Goal: Book appointment/travel/reservation

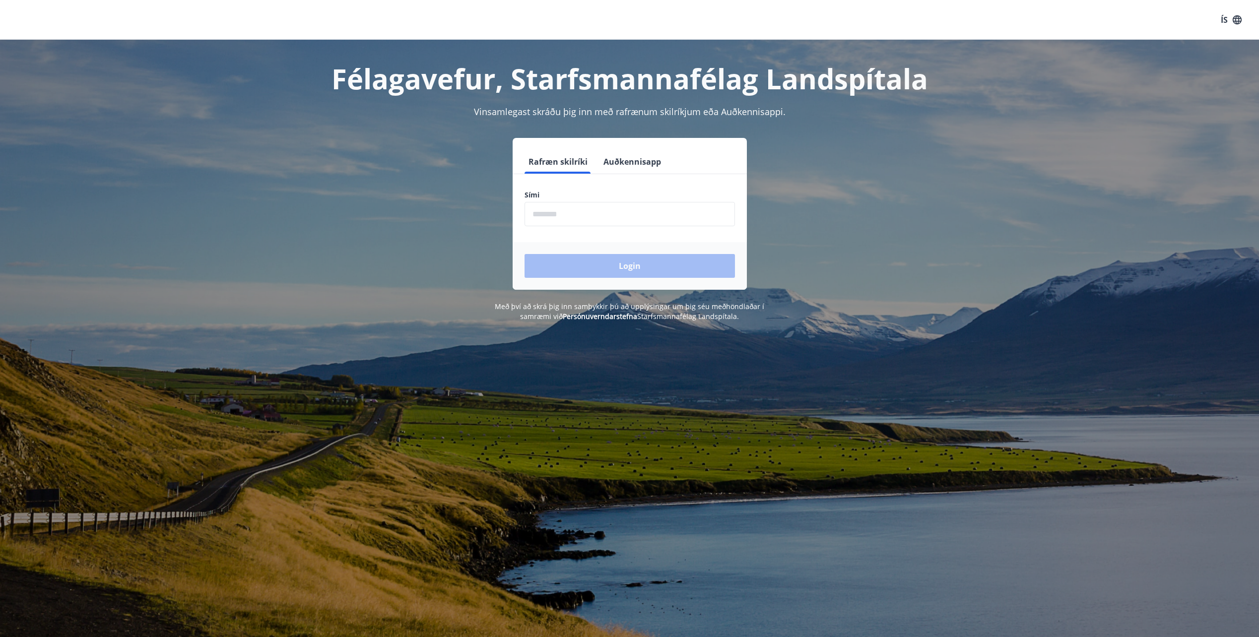
click at [563, 214] on input "phone" at bounding box center [630, 214] width 210 height 24
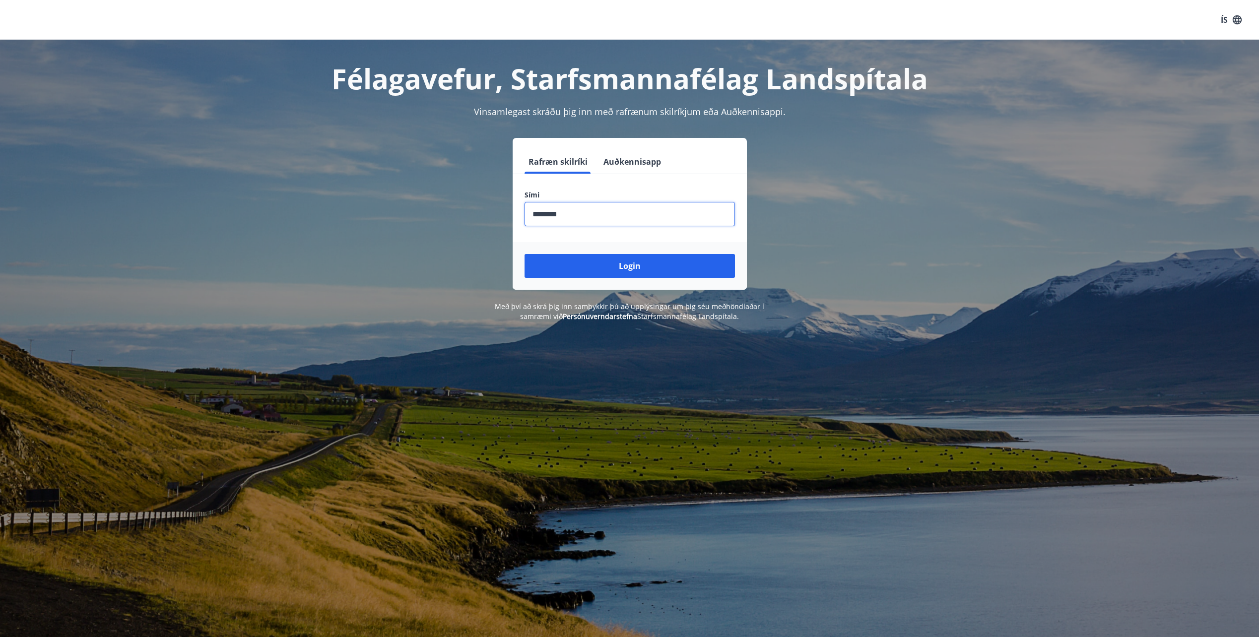
type input "********"
click at [525, 254] on button "Login" at bounding box center [630, 266] width 210 height 24
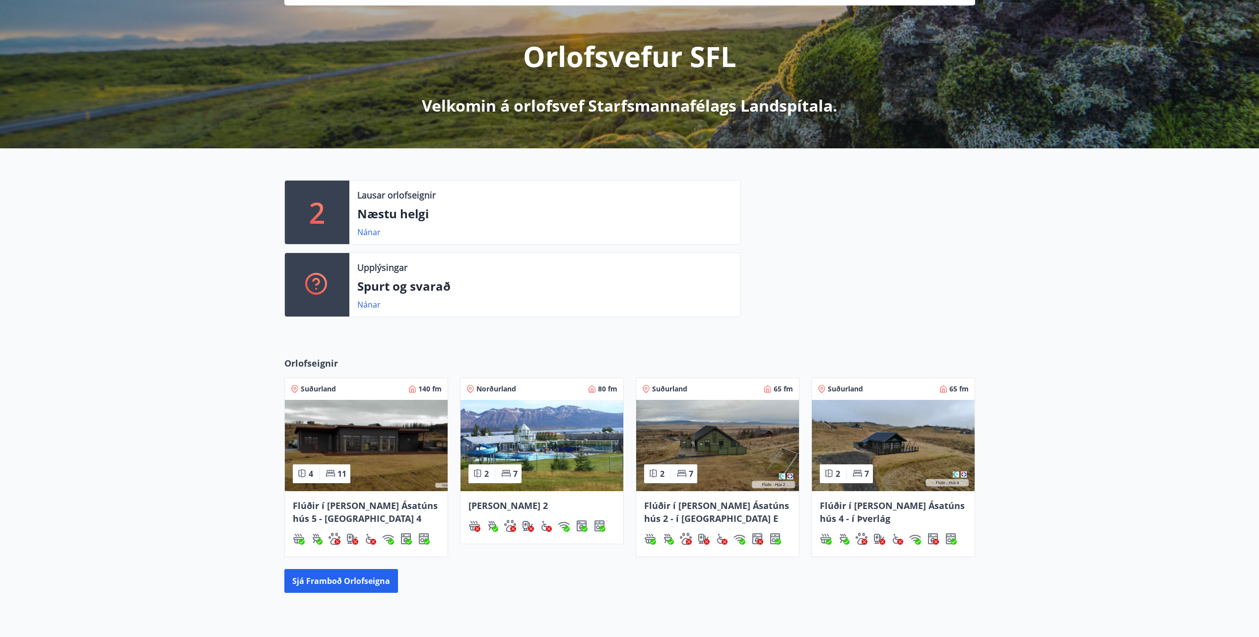
scroll to position [149, 0]
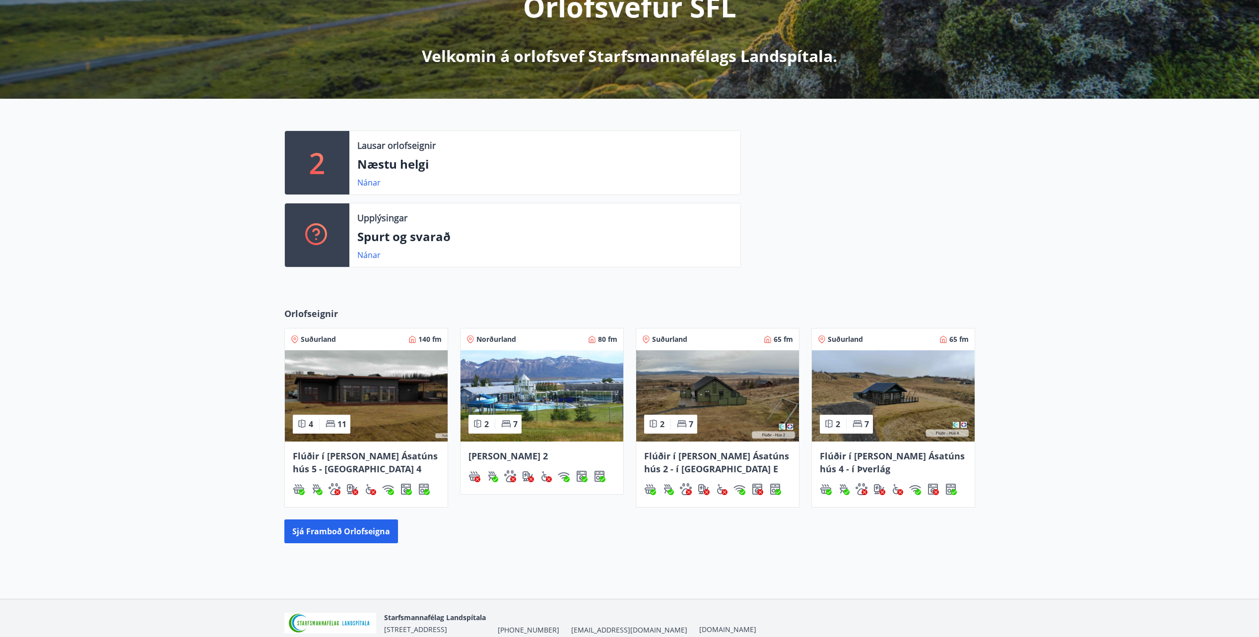
click at [488, 460] on span "[PERSON_NAME] 2" at bounding box center [508, 456] width 79 height 12
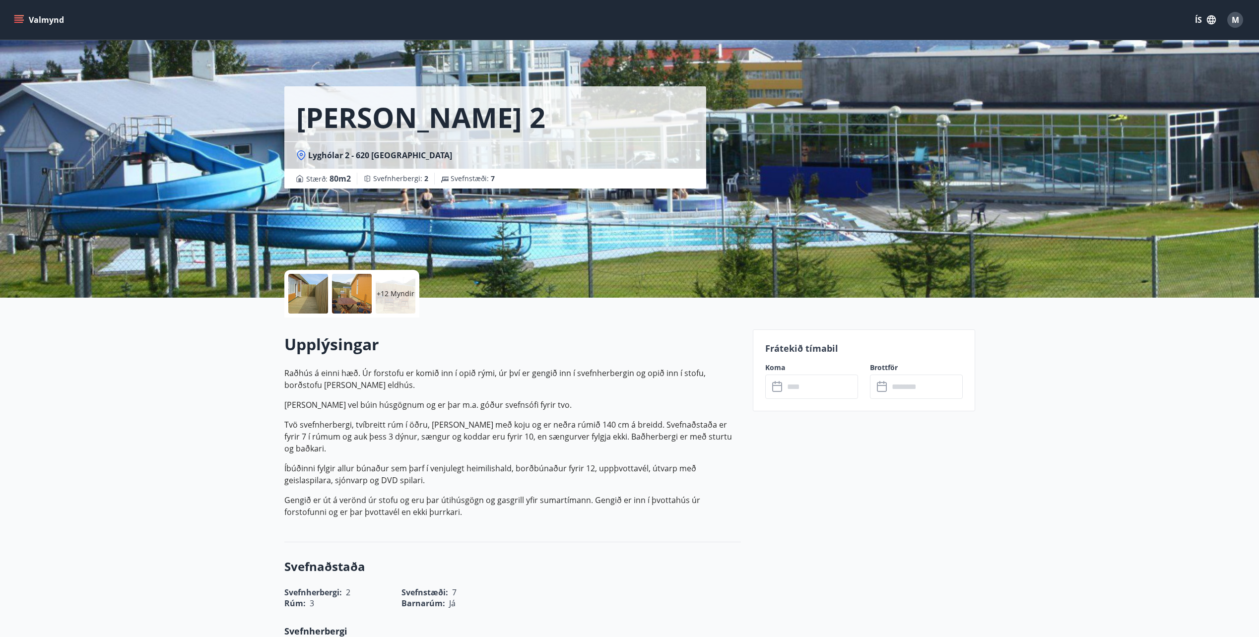
click at [774, 387] on icon at bounding box center [778, 387] width 12 height 12
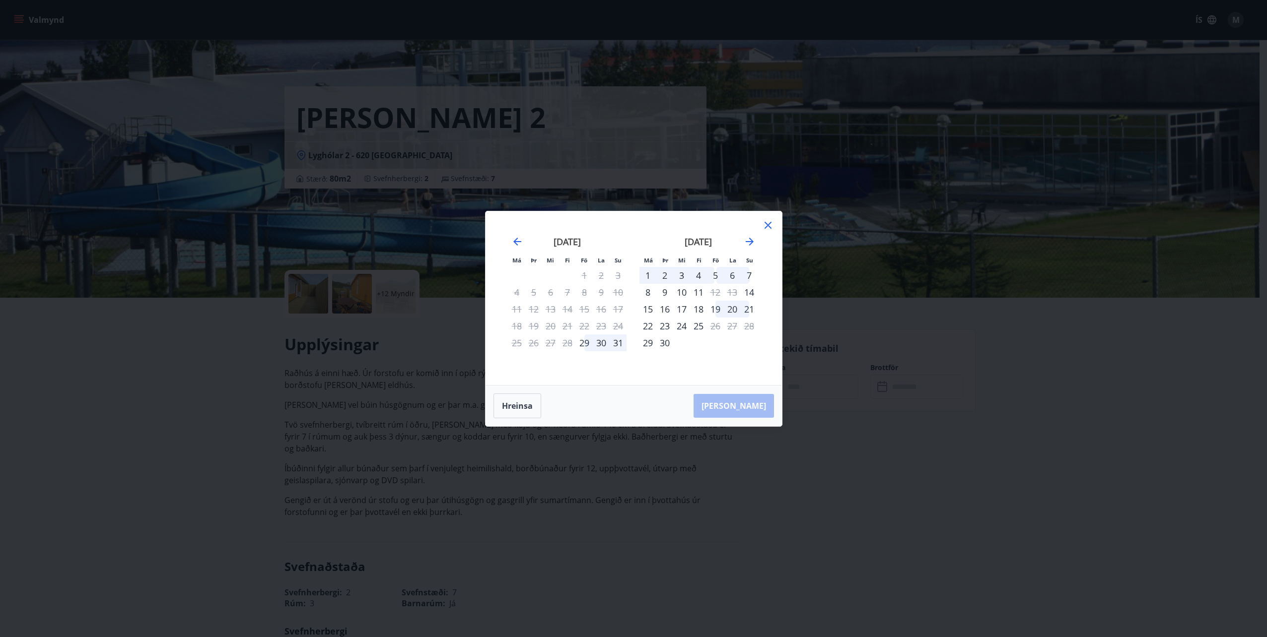
click at [684, 326] on div "24" at bounding box center [681, 326] width 17 height 17
click at [682, 327] on div "24" at bounding box center [681, 326] width 17 height 17
click at [614, 341] on div "31" at bounding box center [618, 343] width 17 height 17
click at [713, 309] on div "19" at bounding box center [715, 309] width 17 height 17
click at [728, 309] on div "20" at bounding box center [732, 309] width 17 height 17
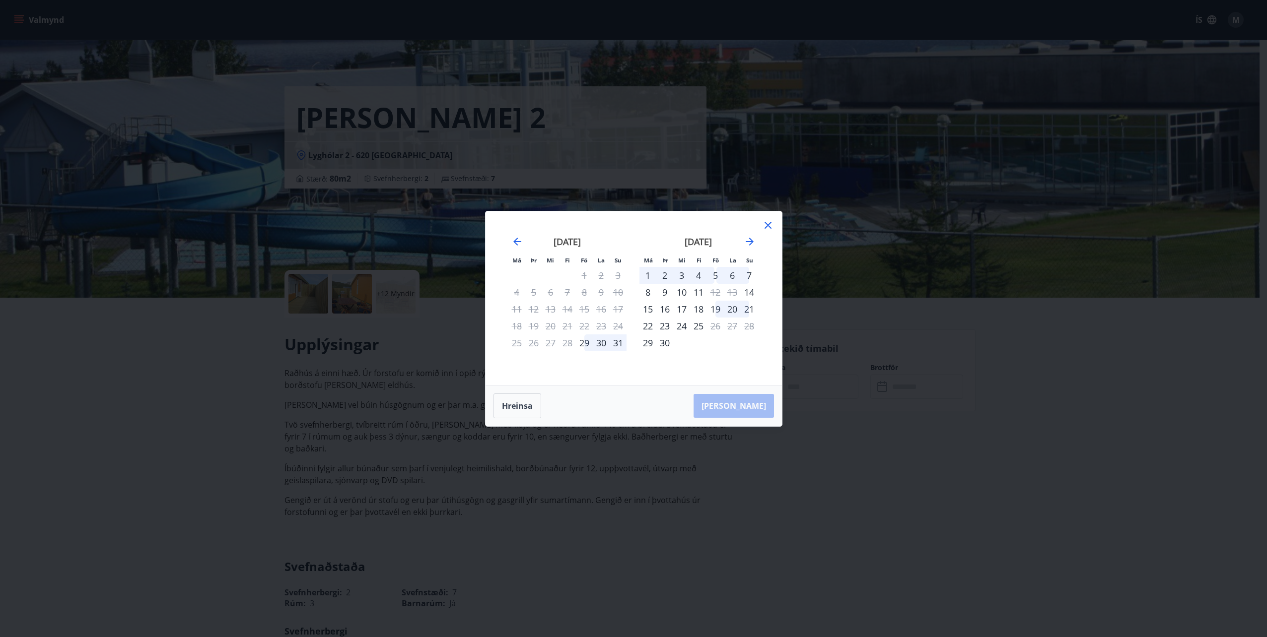
click at [751, 309] on div "21" at bounding box center [749, 309] width 17 height 17
click at [512, 405] on button "Hreinsa" at bounding box center [517, 406] width 48 height 25
click at [678, 328] on div "24" at bounding box center [681, 326] width 17 height 17
click at [754, 406] on div "[PERSON_NAME]" at bounding box center [633, 406] width 296 height 41
click at [714, 324] on div "26" at bounding box center [715, 326] width 17 height 17
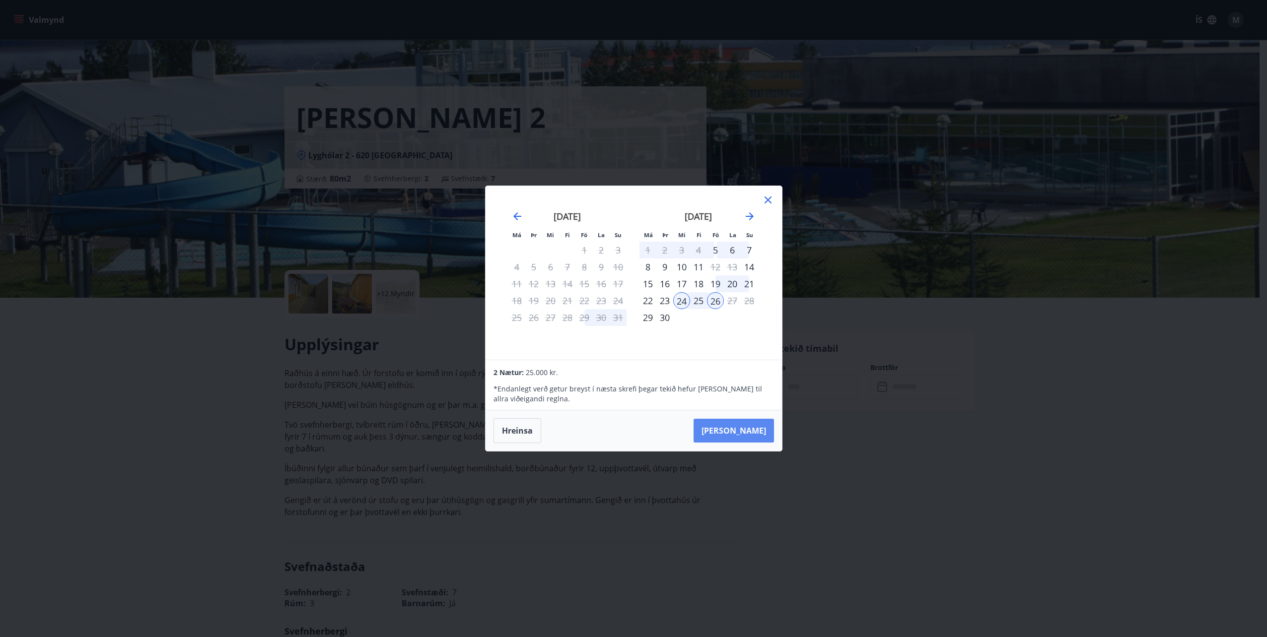
click at [756, 423] on button "[PERSON_NAME]" at bounding box center [733, 431] width 80 height 24
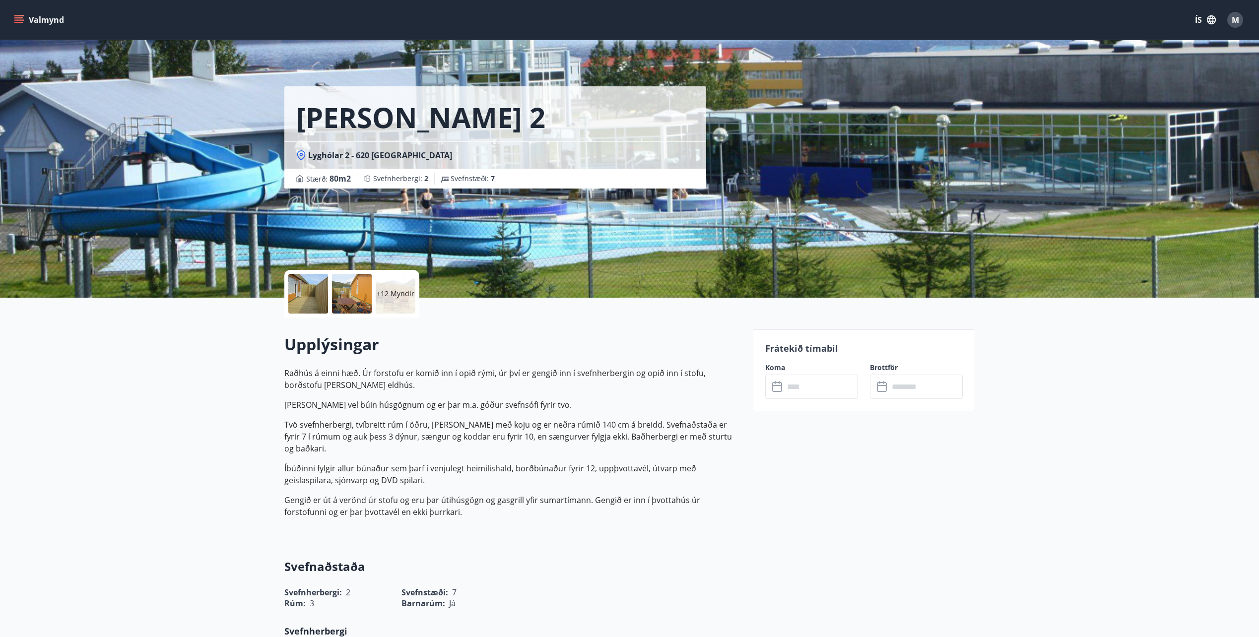
type input "******"
click at [383, 302] on div "+12 Myndir" at bounding box center [396, 294] width 40 height 40
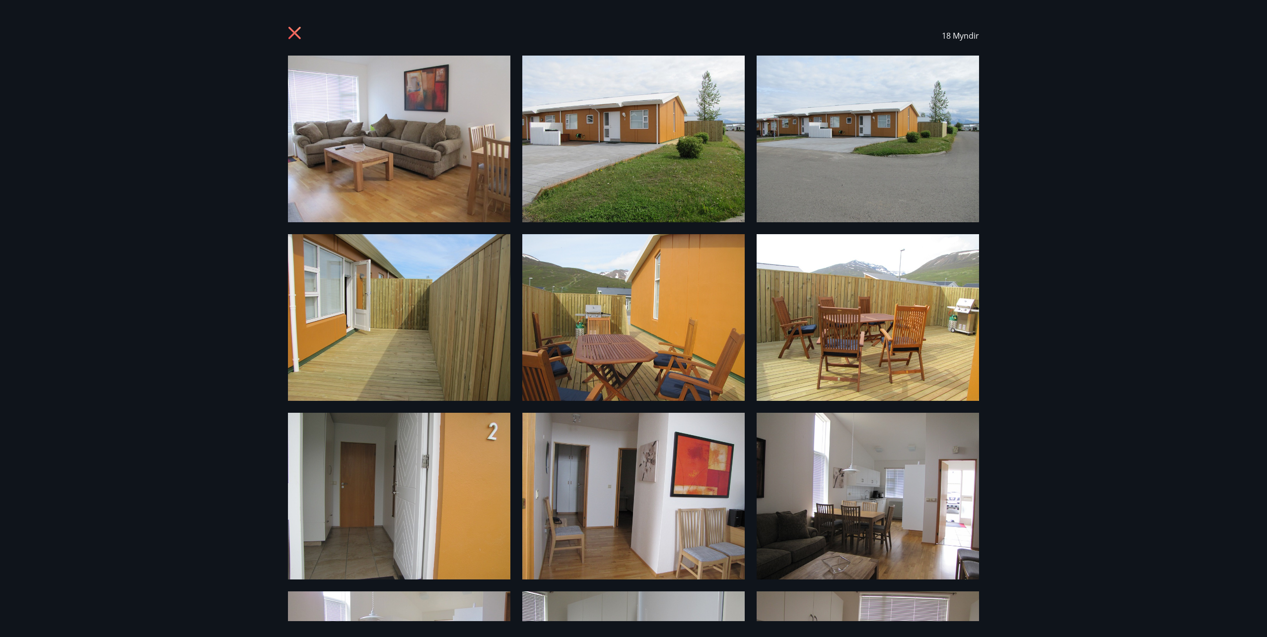
click at [289, 36] on icon at bounding box center [296, 34] width 16 height 16
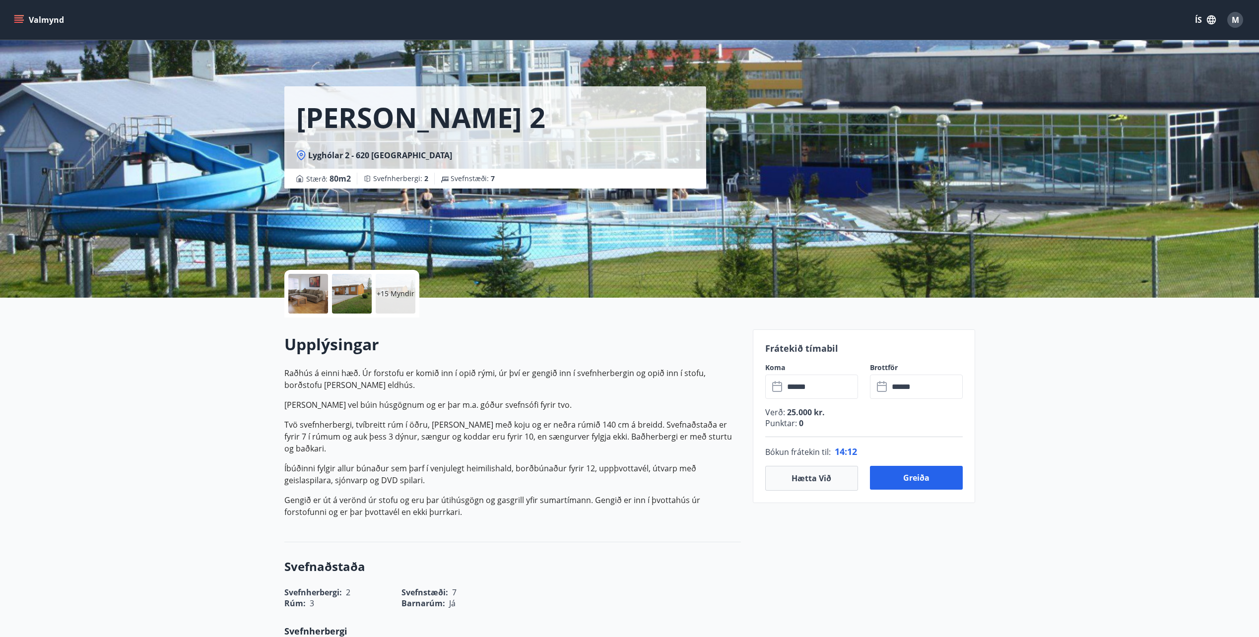
click at [16, 21] on icon "menu" at bounding box center [19, 20] width 10 height 10
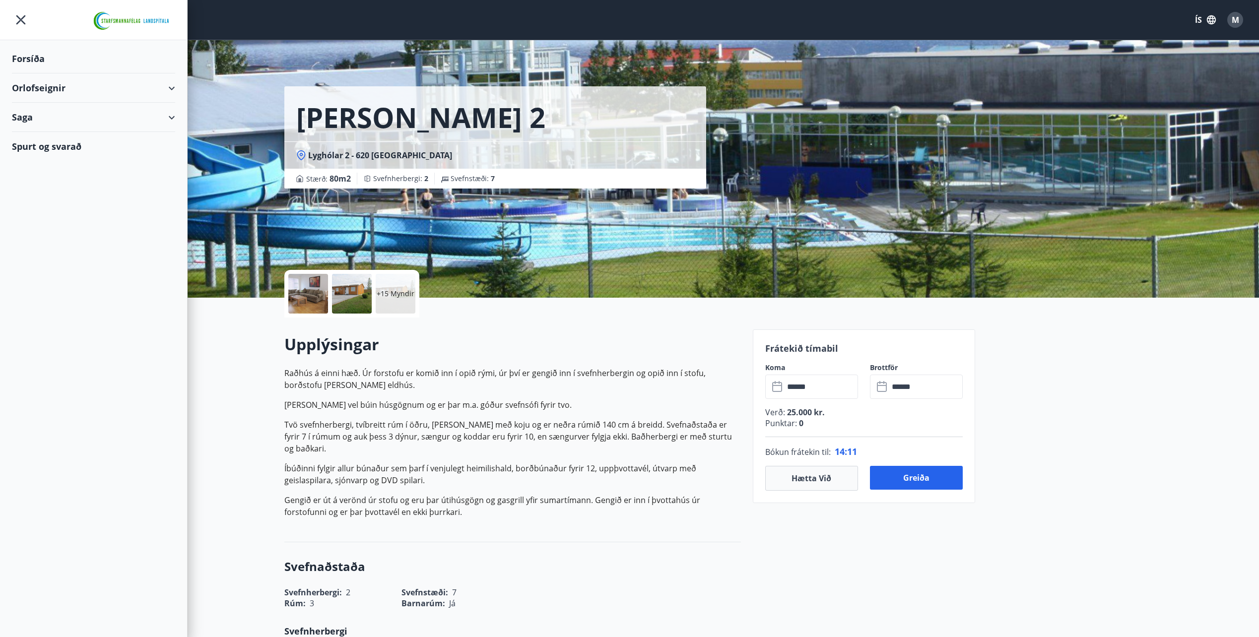
click at [43, 84] on div "Orlofseignir" at bounding box center [93, 87] width 163 height 29
click at [42, 109] on div "Framboð" at bounding box center [93, 113] width 147 height 21
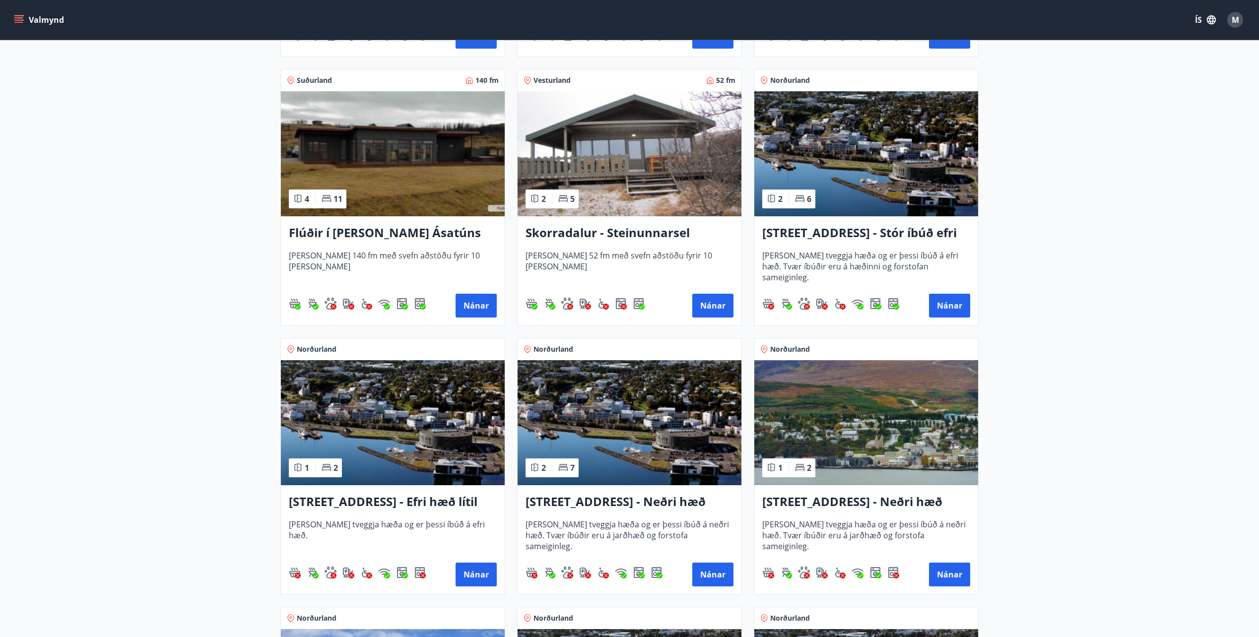
scroll to position [695, 0]
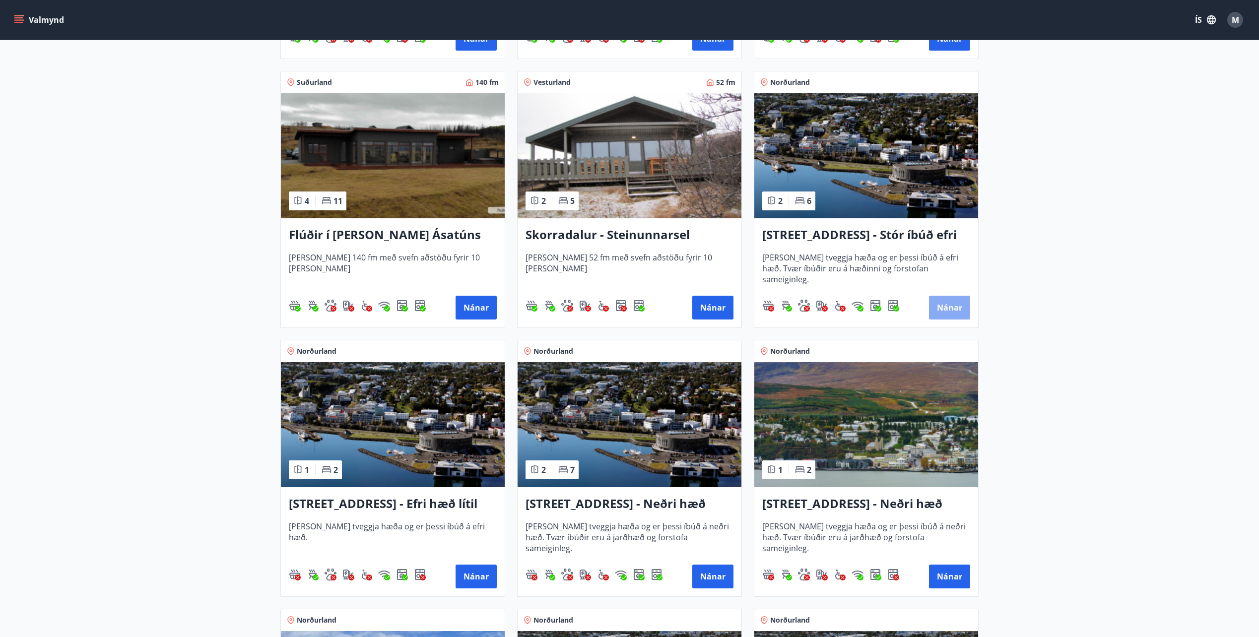
click at [946, 314] on button "Nánar" at bounding box center [949, 308] width 41 height 24
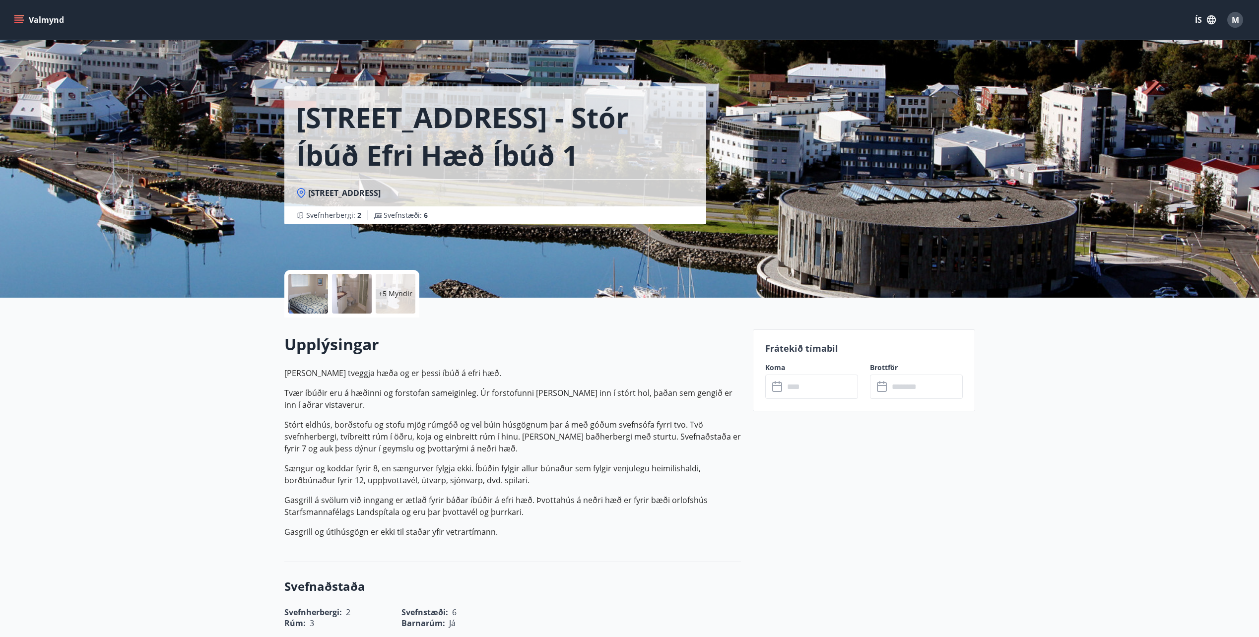
click at [782, 386] on icon at bounding box center [778, 387] width 12 height 12
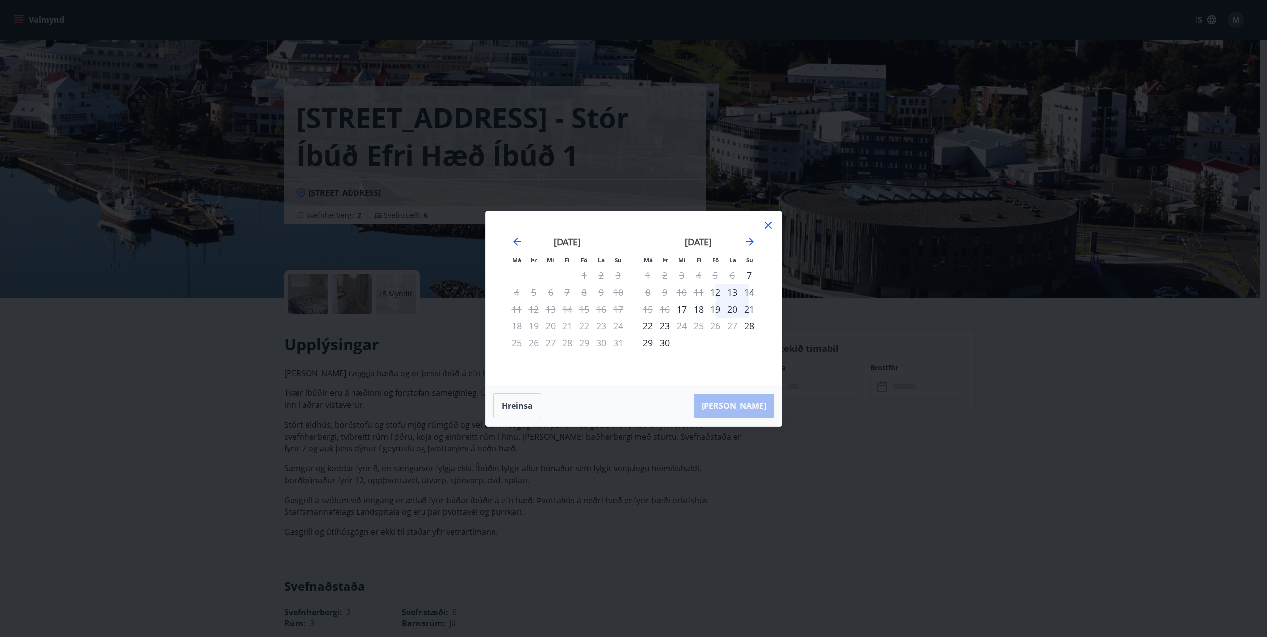
click at [768, 227] on icon at bounding box center [768, 225] width 12 height 12
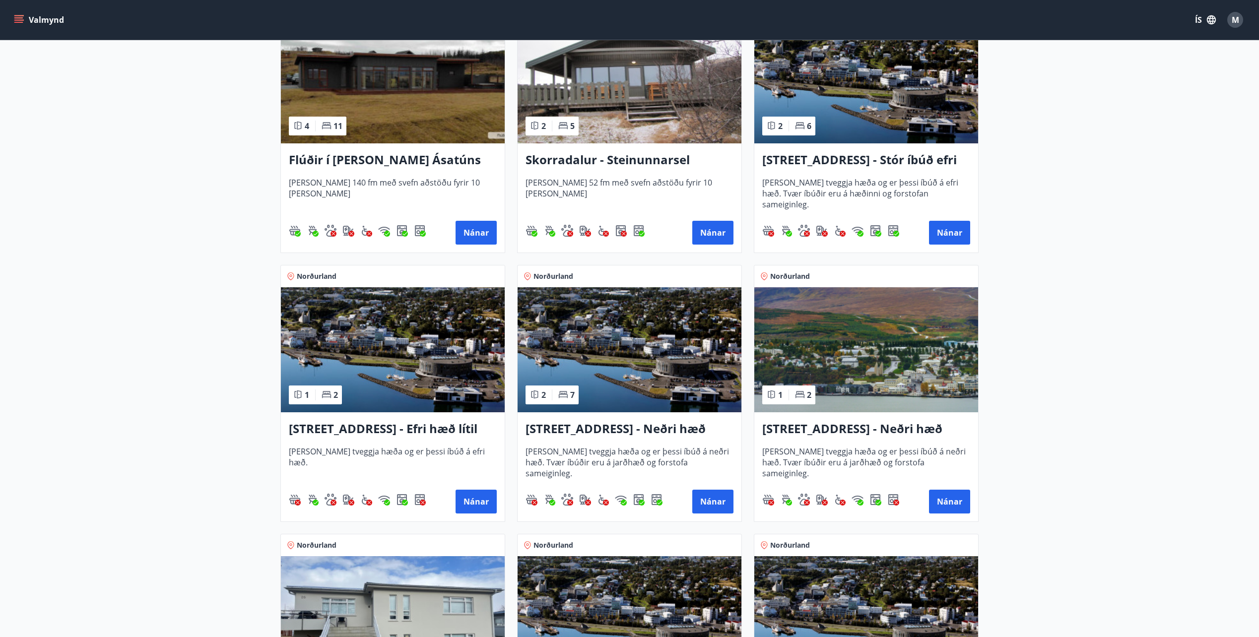
scroll to position [794, 0]
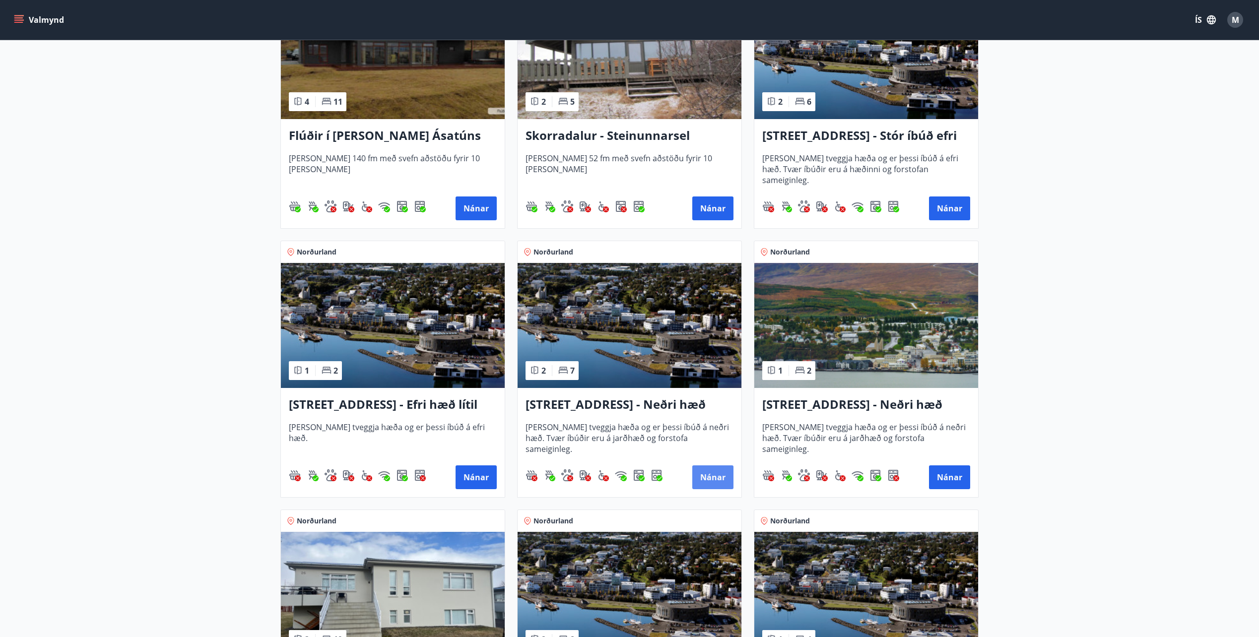
click at [716, 471] on button "Nánar" at bounding box center [712, 478] width 41 height 24
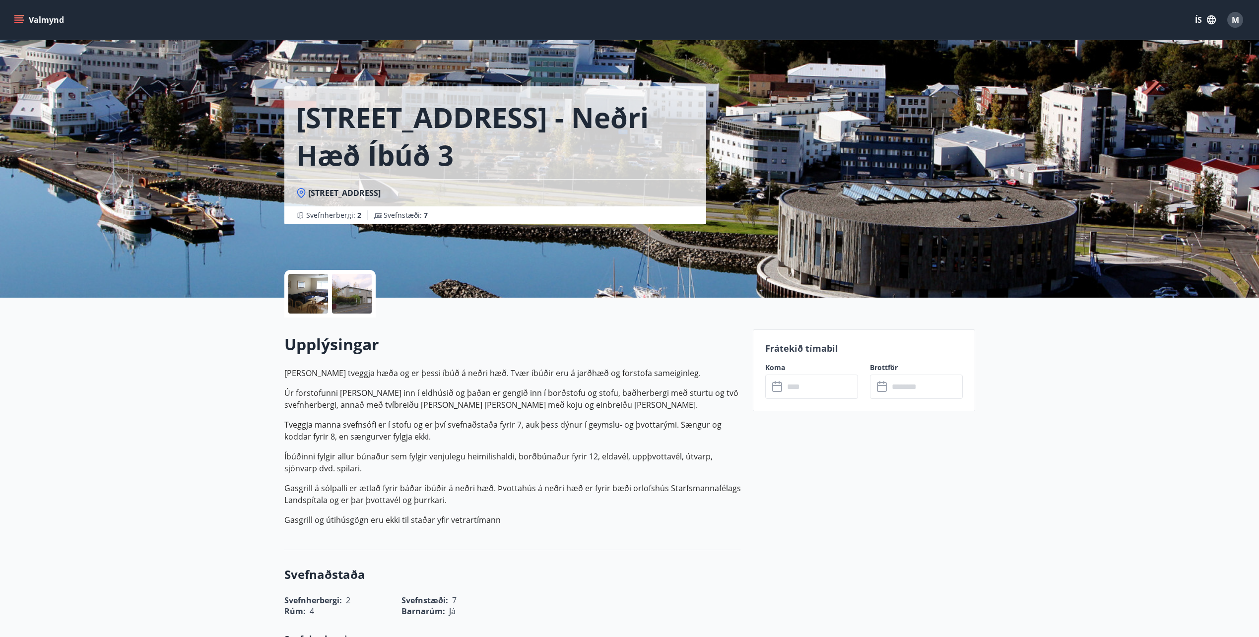
click at [781, 387] on icon at bounding box center [778, 387] width 12 height 12
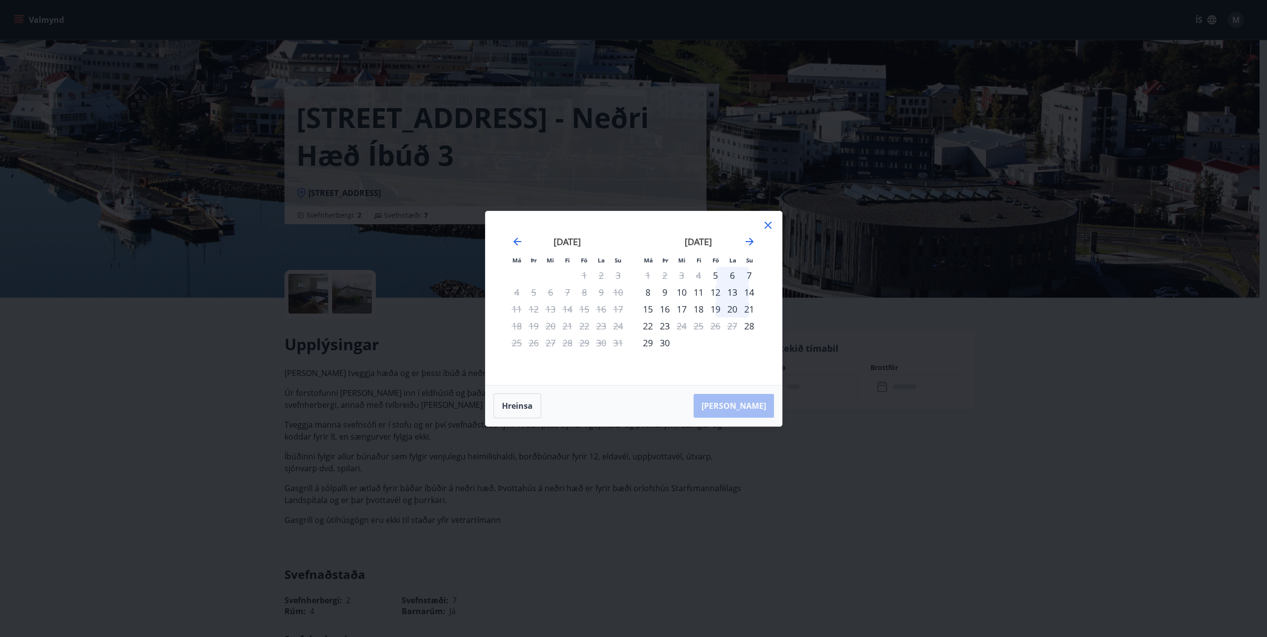
click at [765, 227] on icon at bounding box center [767, 225] width 7 height 7
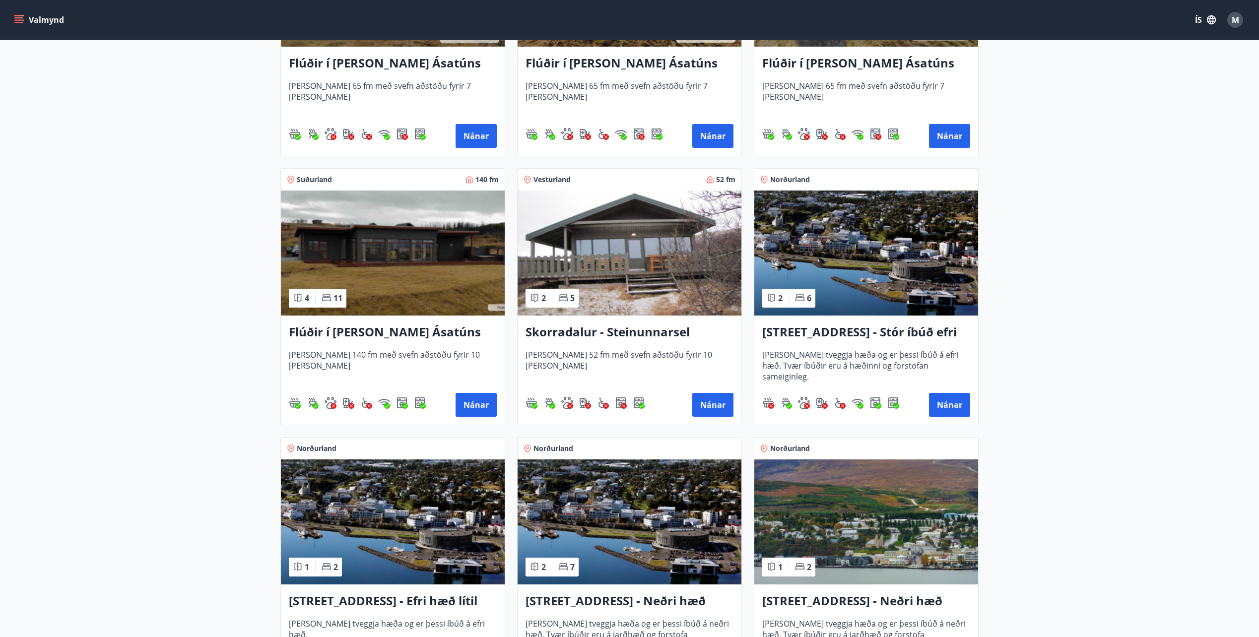
scroll to position [695, 0]
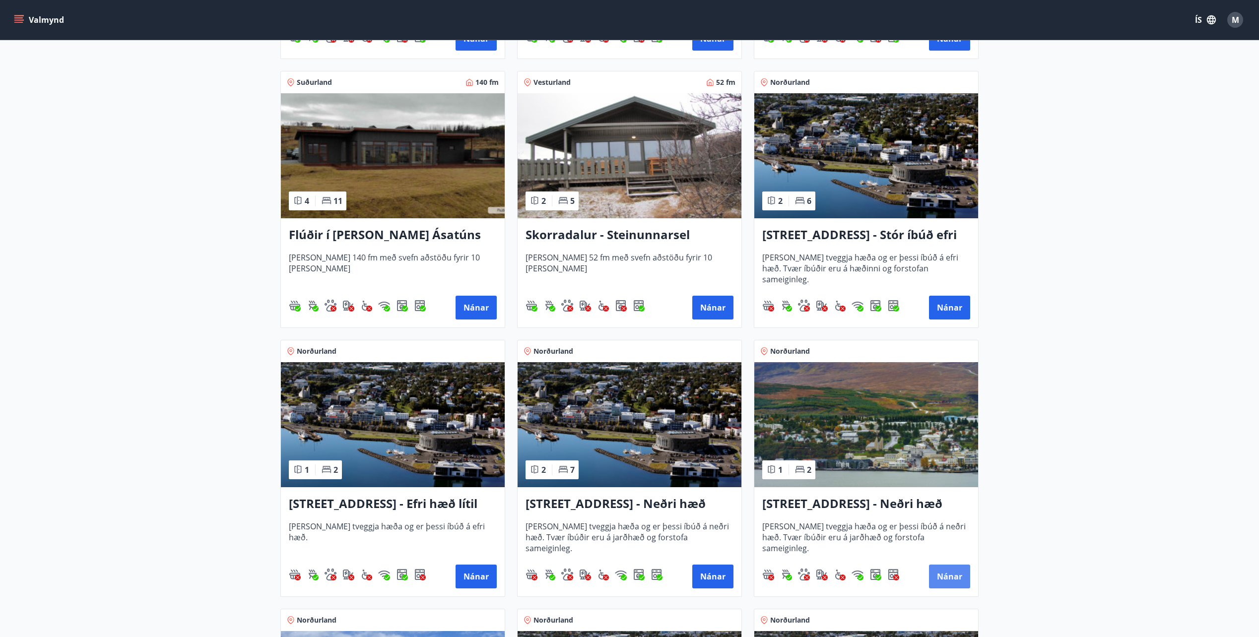
click at [936, 577] on button "Nánar" at bounding box center [949, 577] width 41 height 24
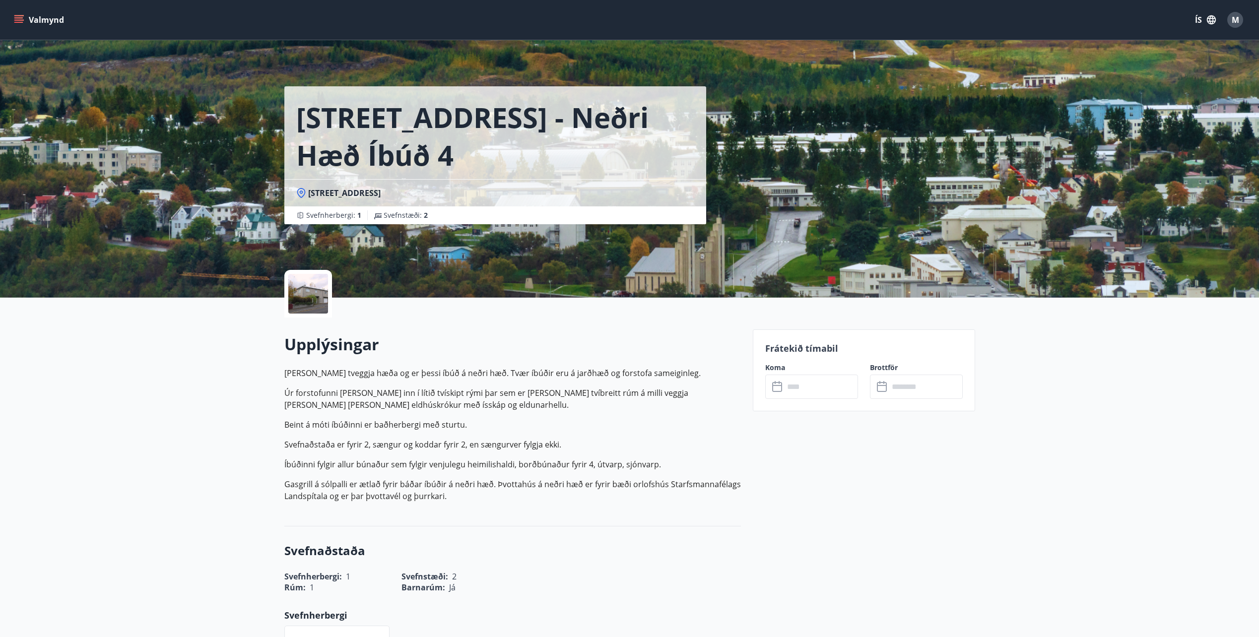
click at [777, 387] on icon at bounding box center [778, 387] width 12 height 12
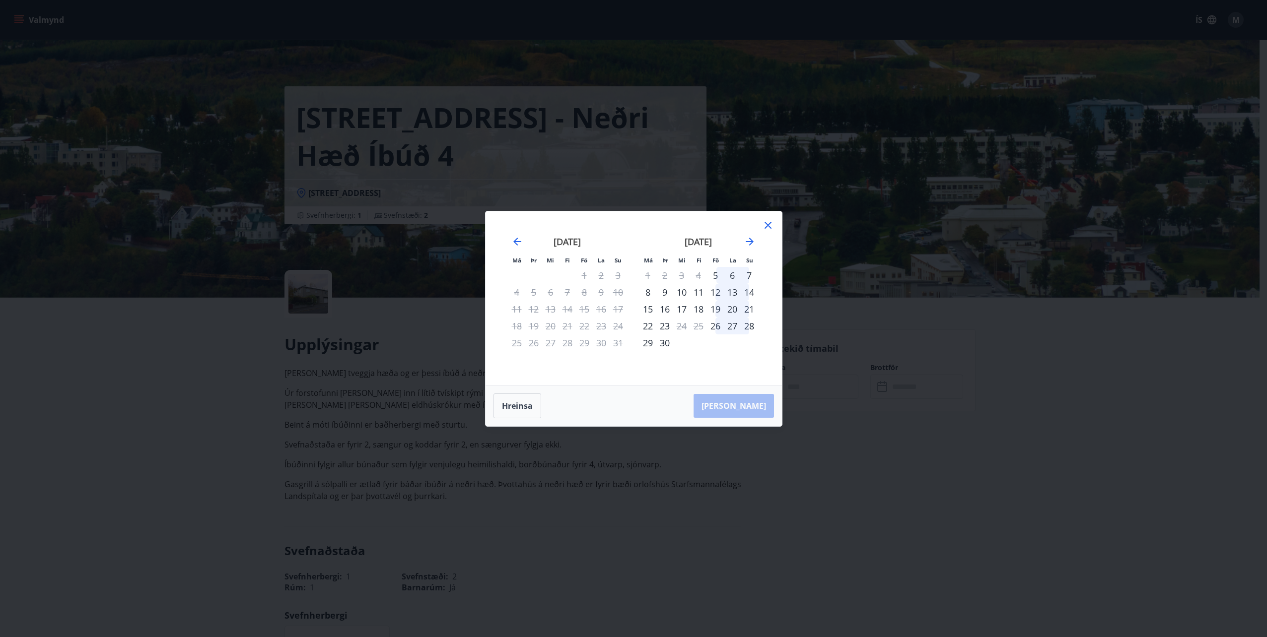
click at [769, 225] on icon at bounding box center [768, 225] width 12 height 12
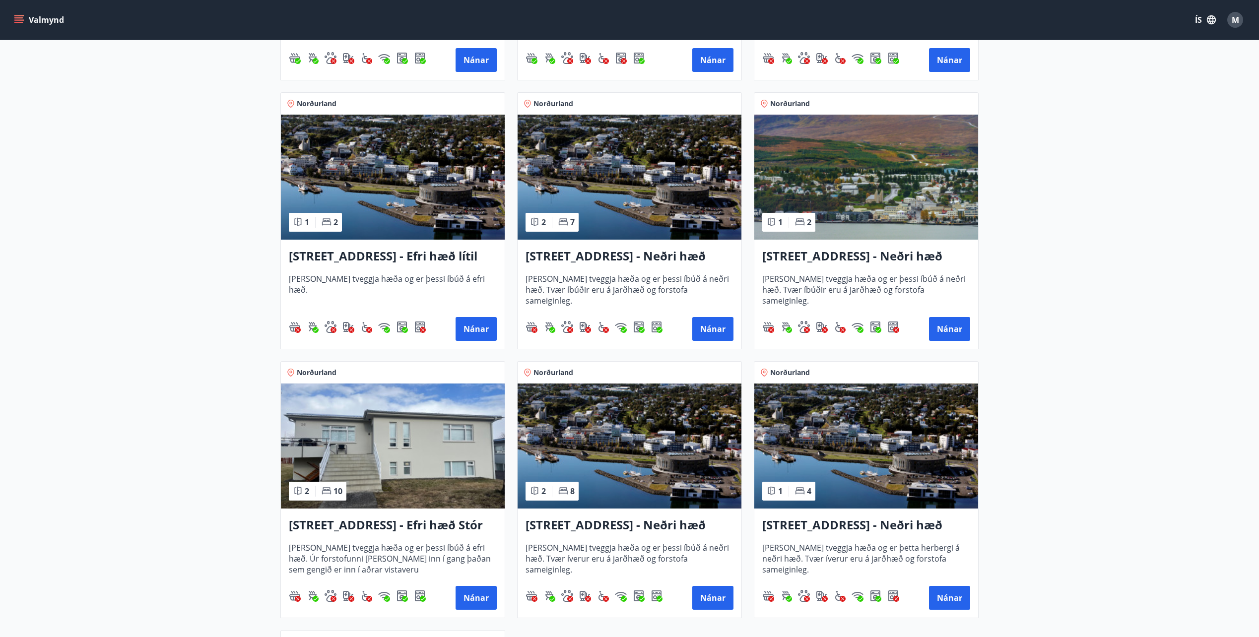
scroll to position [943, 0]
click at [474, 597] on button "Nánar" at bounding box center [476, 598] width 41 height 24
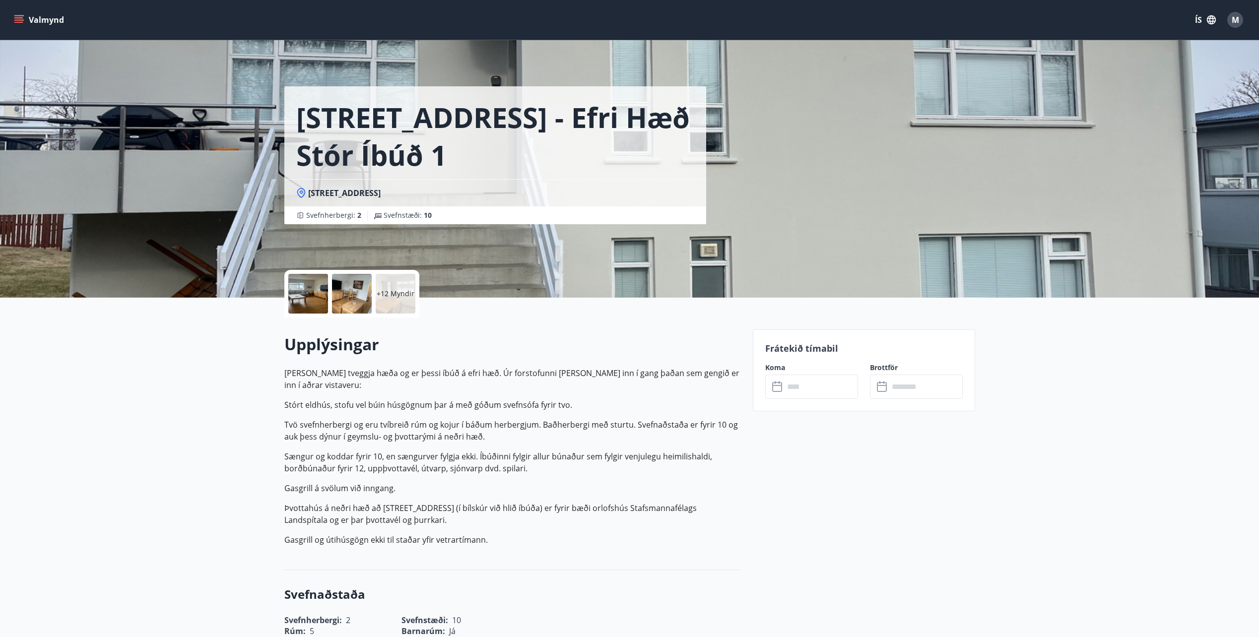
click at [778, 388] on icon at bounding box center [778, 387] width 12 height 12
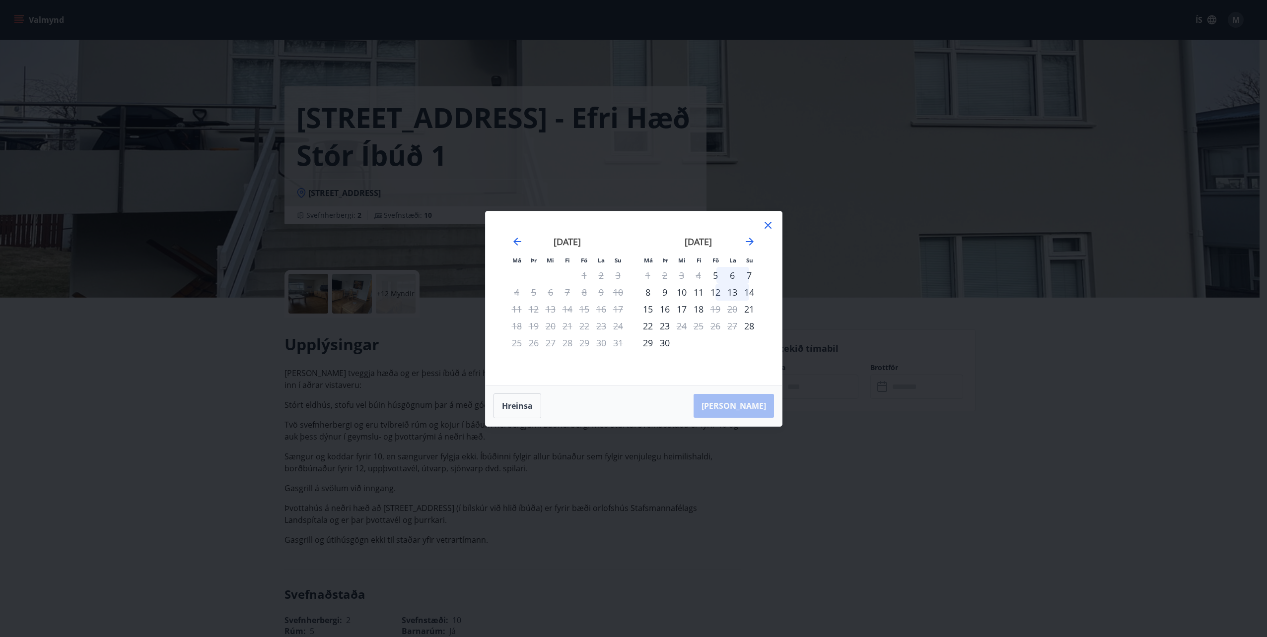
click at [768, 224] on icon at bounding box center [767, 225] width 7 height 7
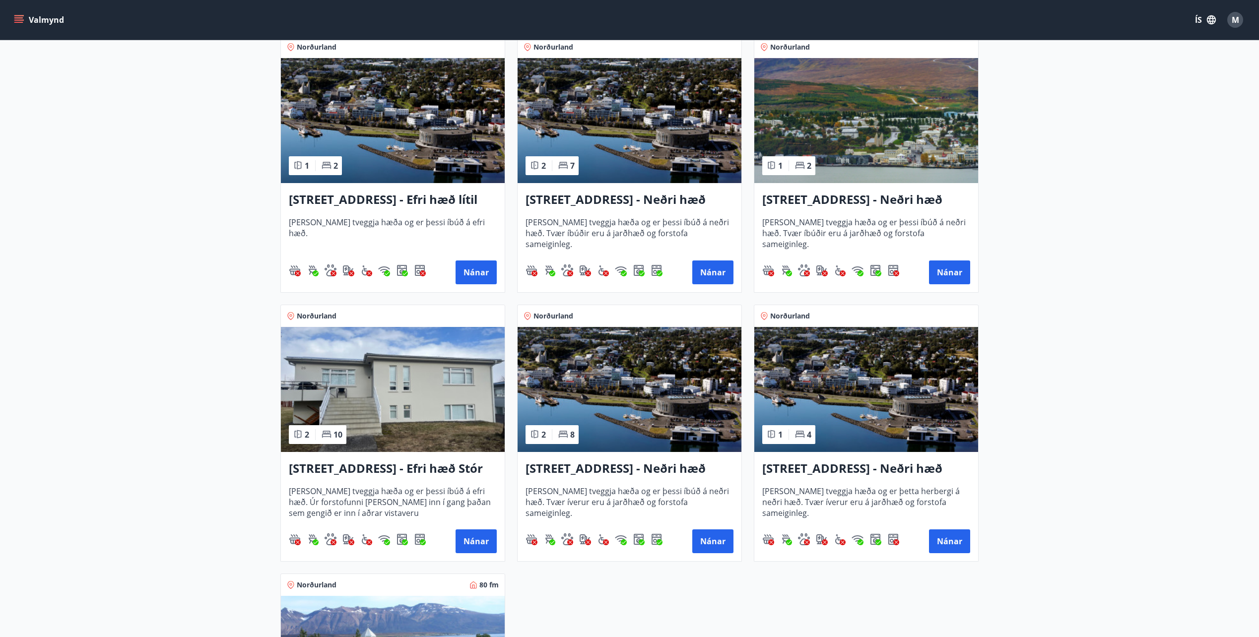
scroll to position [993, 0]
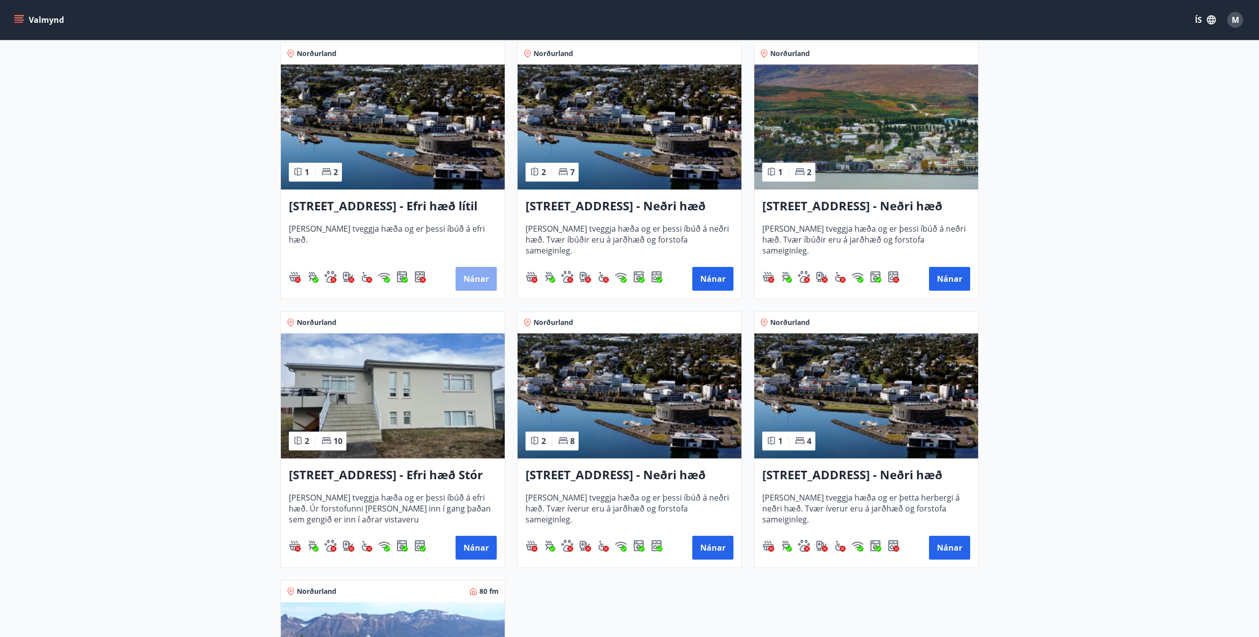
click at [469, 273] on button "Nánar" at bounding box center [476, 279] width 41 height 24
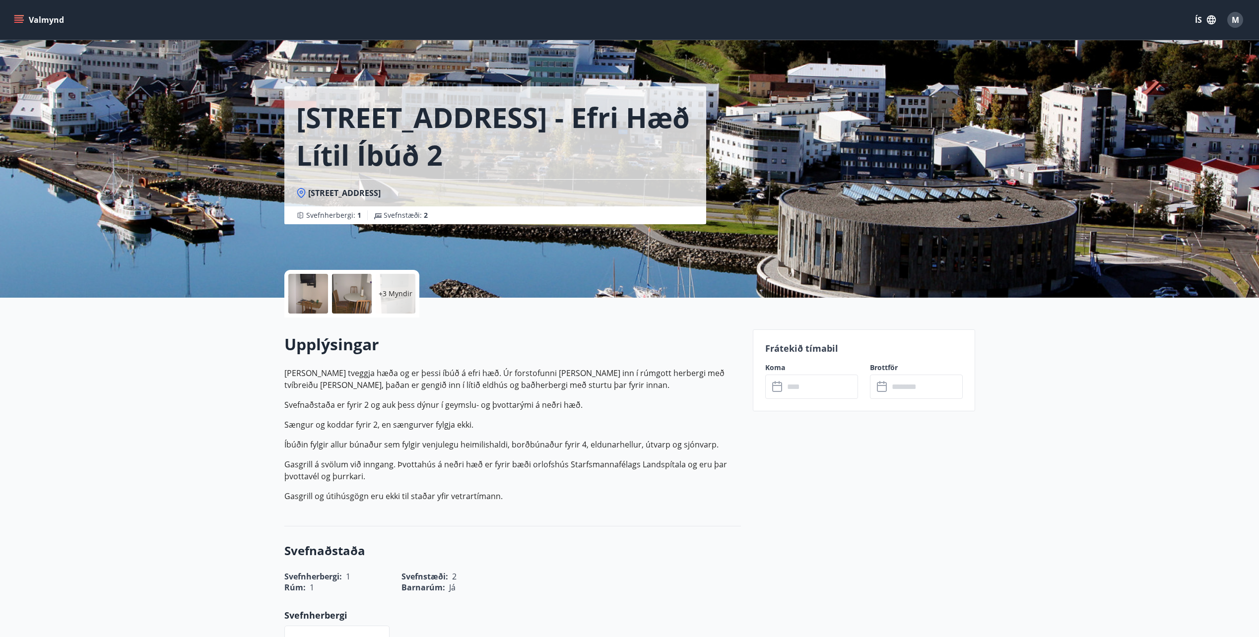
click at [778, 385] on icon at bounding box center [777, 385] width 10 height 1
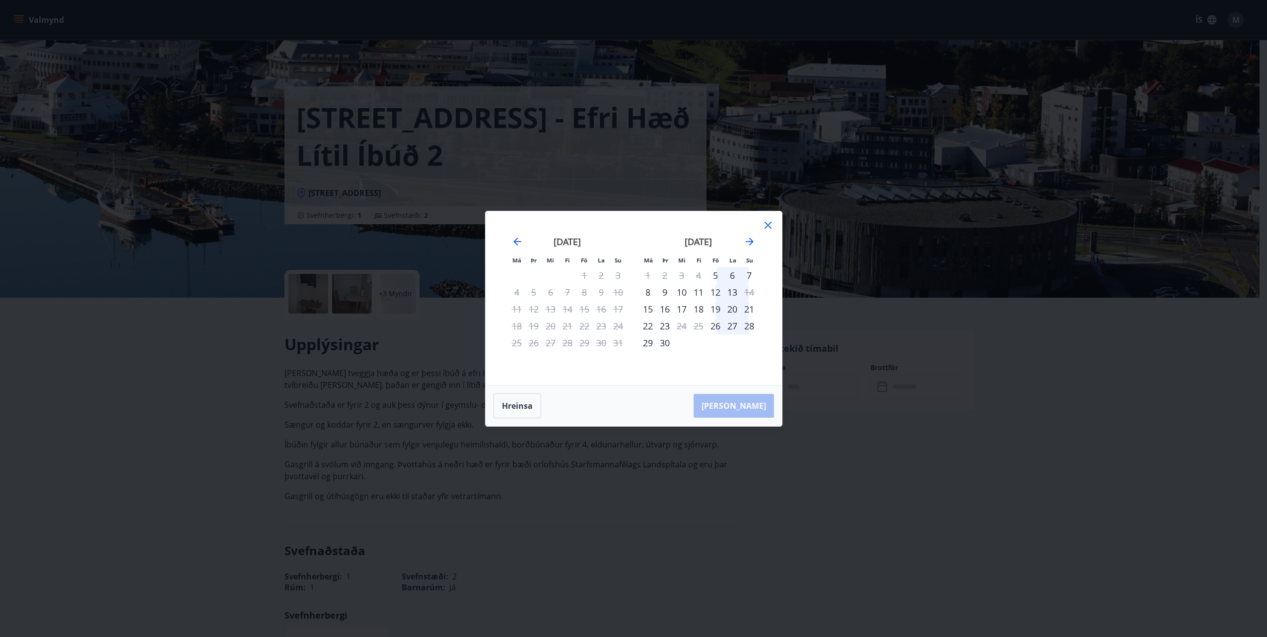
click at [766, 225] on icon at bounding box center [768, 225] width 12 height 12
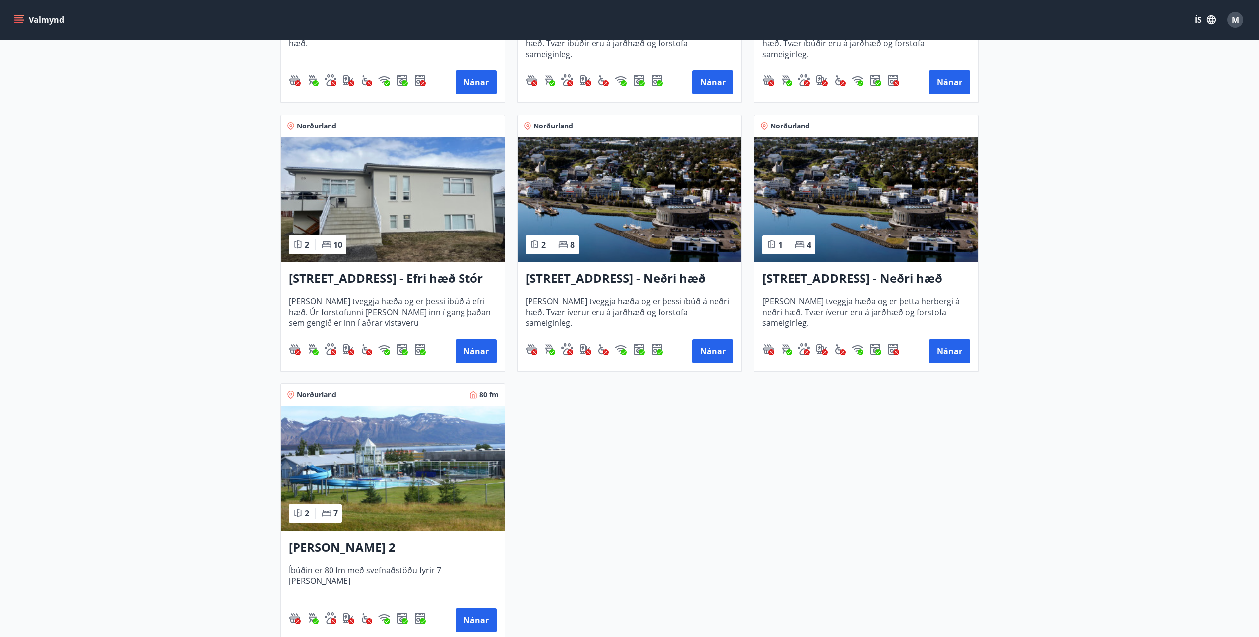
scroll to position [1191, 0]
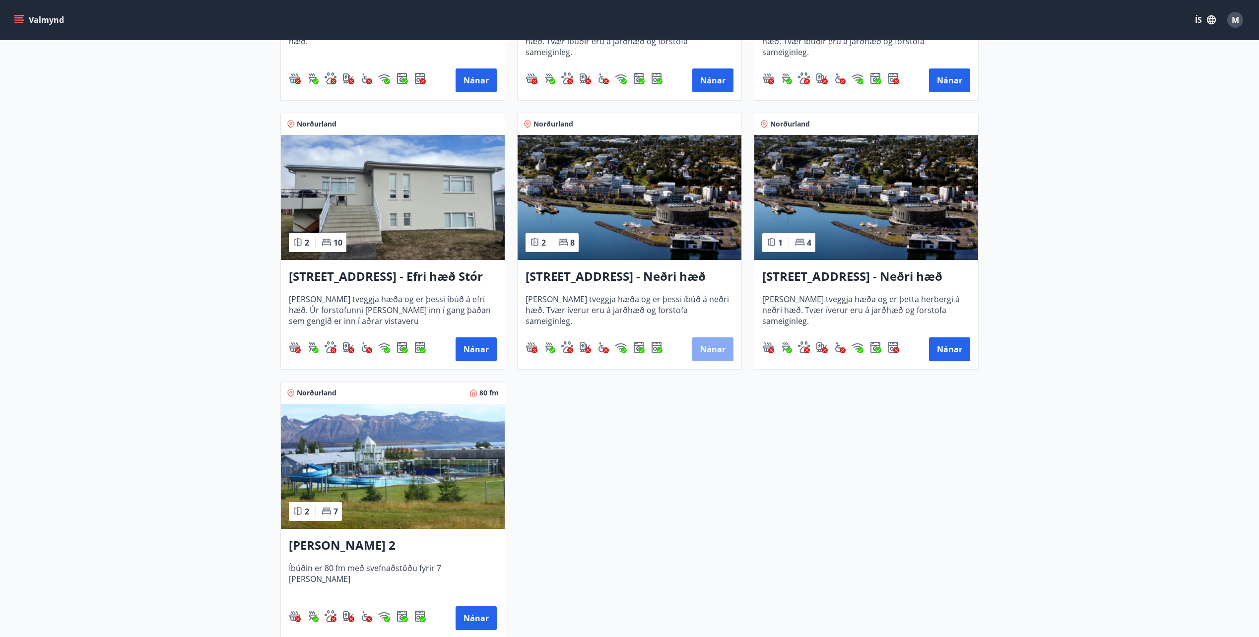
click at [704, 354] on button "Nánar" at bounding box center [712, 350] width 41 height 24
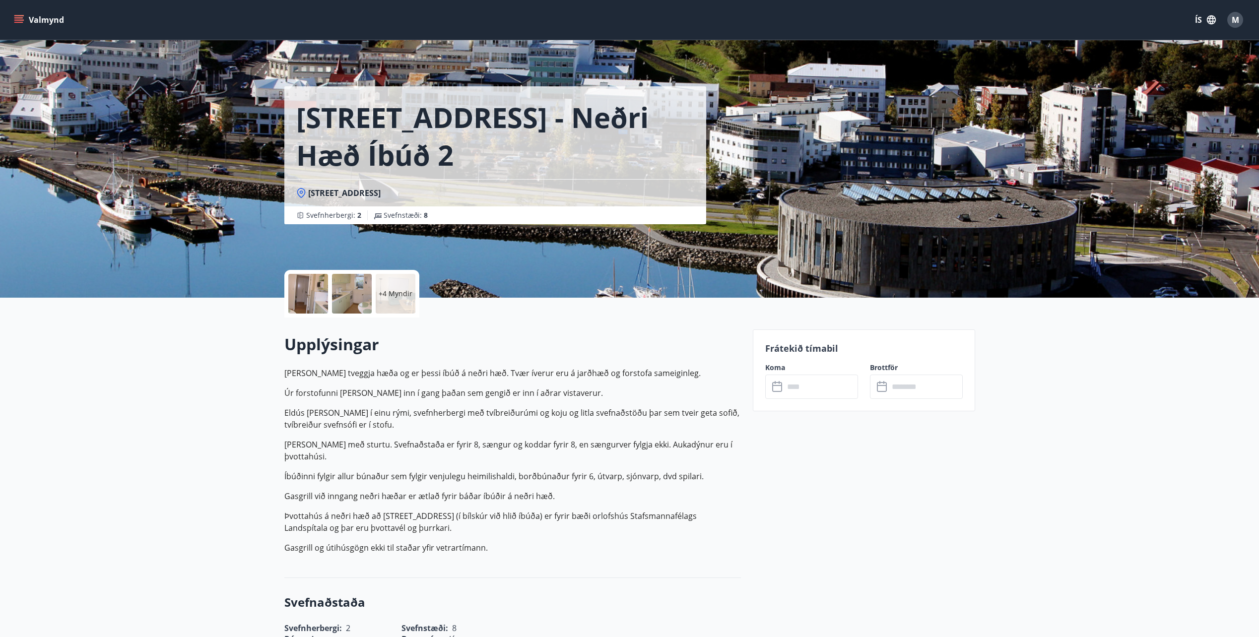
click at [774, 388] on icon at bounding box center [778, 387] width 12 height 12
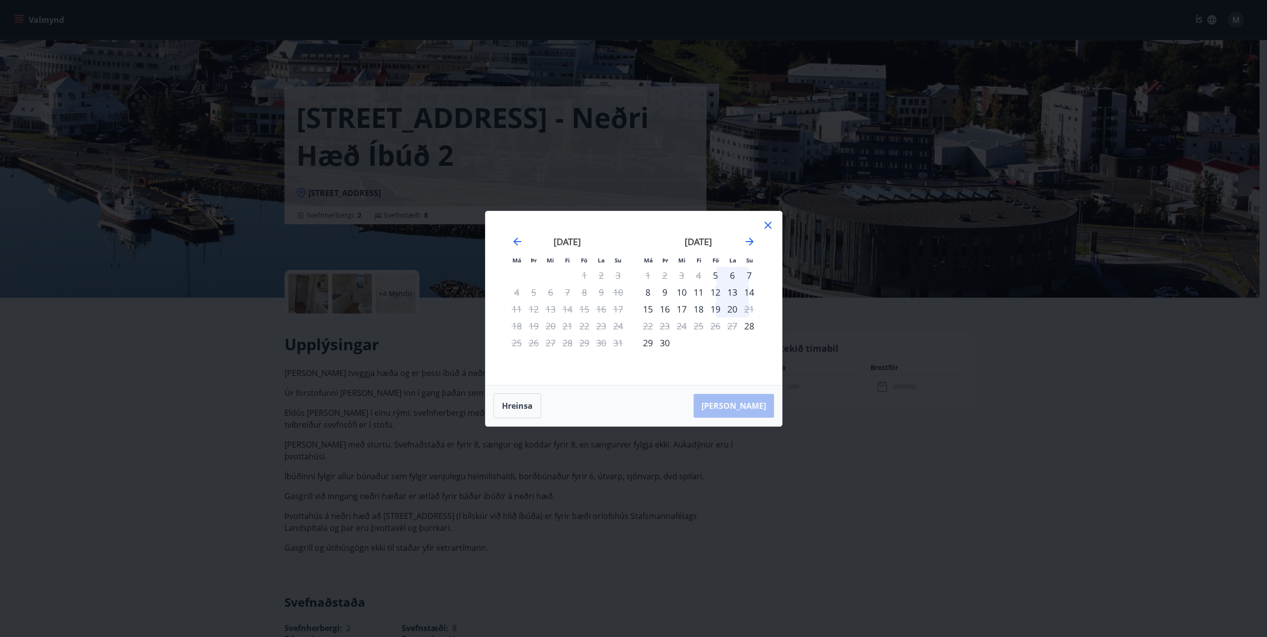
click at [765, 221] on icon at bounding box center [768, 225] width 12 height 12
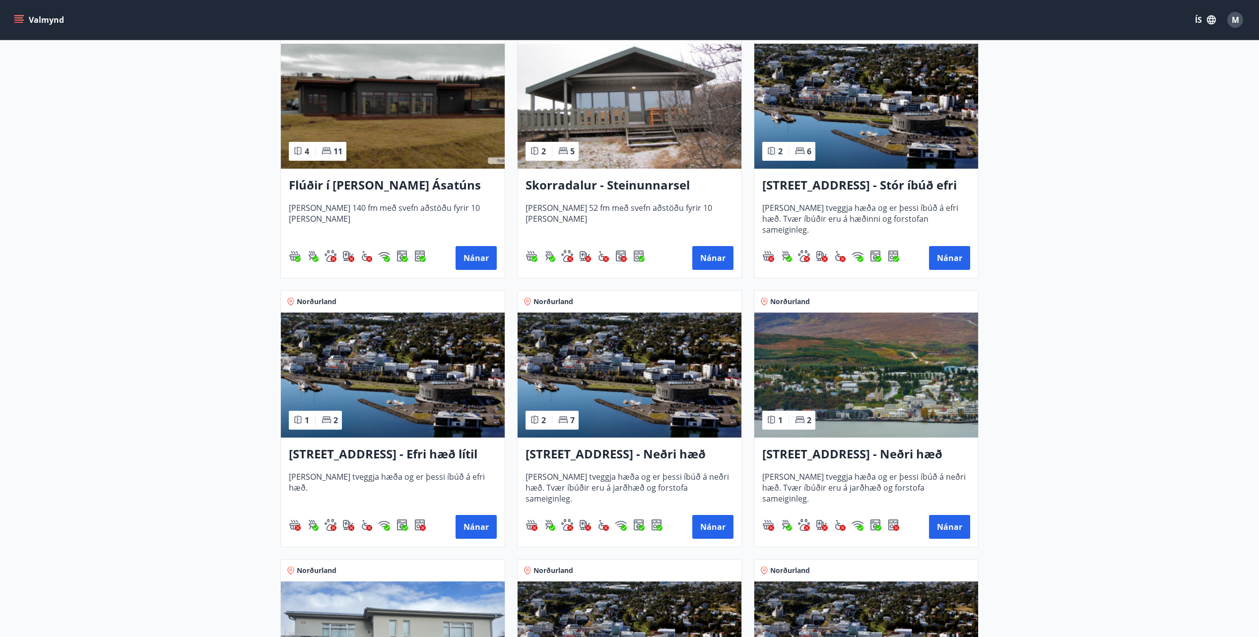
scroll to position [943, 0]
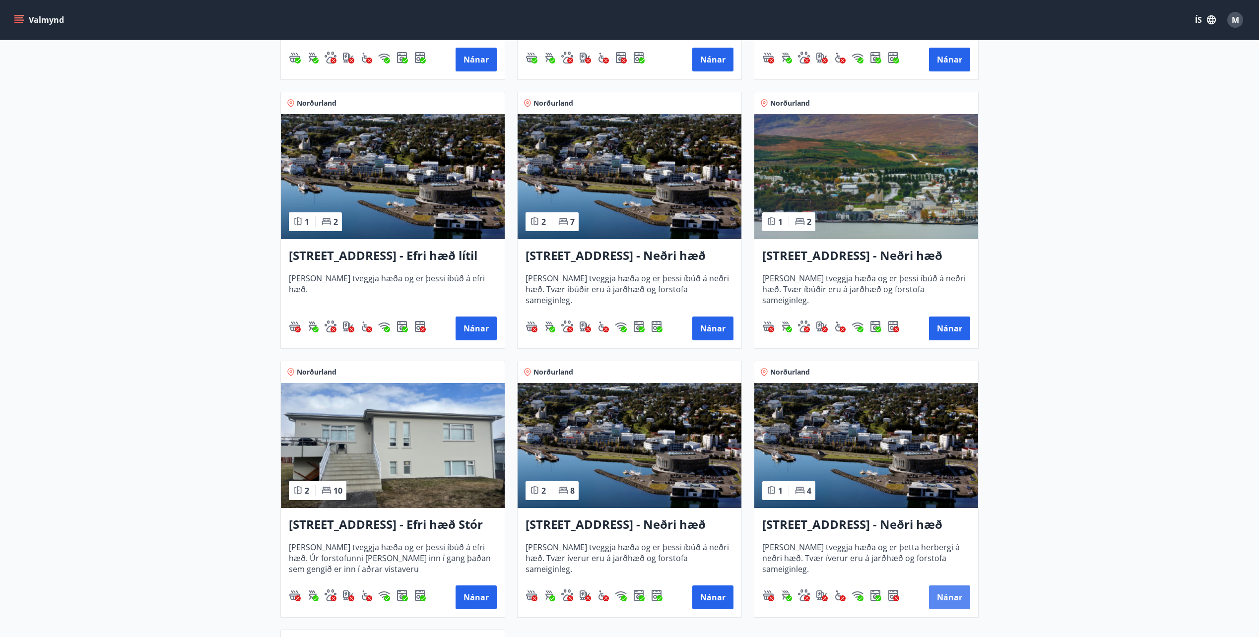
click at [941, 603] on button "Nánar" at bounding box center [949, 598] width 41 height 24
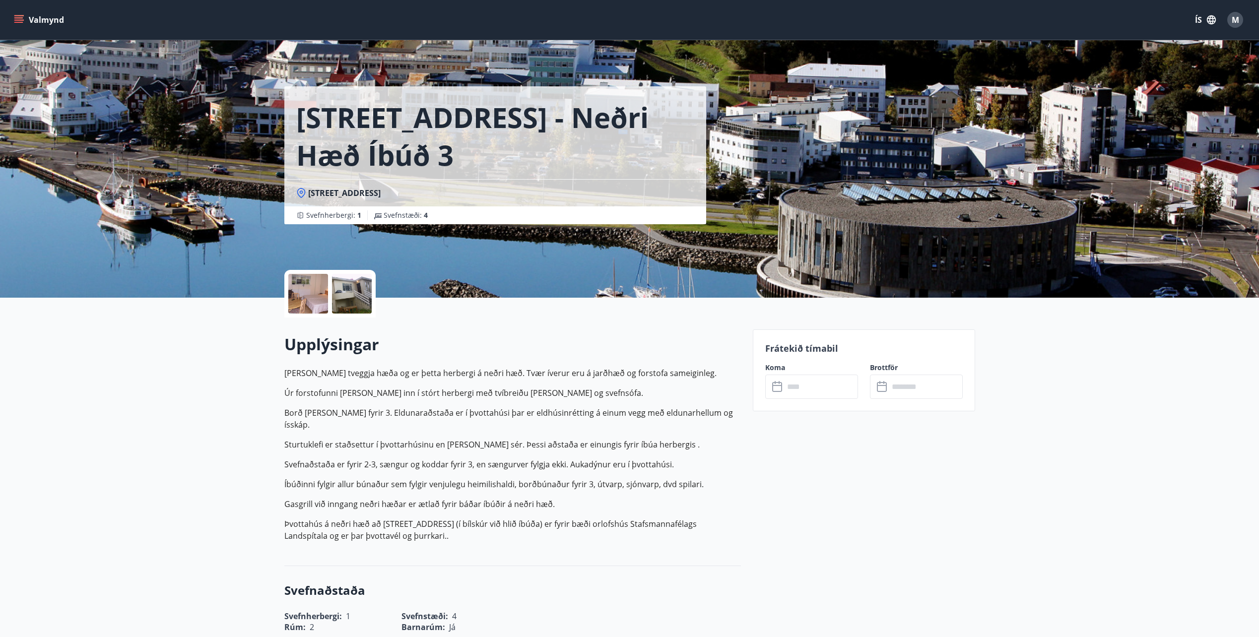
click at [776, 387] on icon at bounding box center [778, 387] width 12 height 12
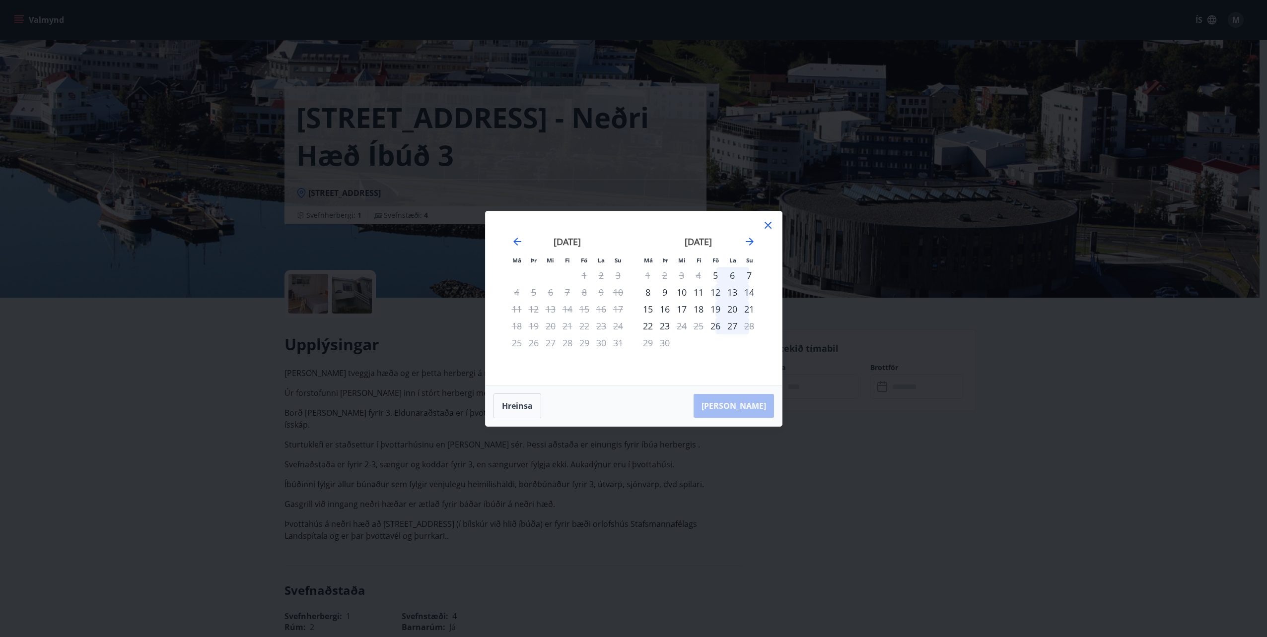
click at [768, 229] on icon at bounding box center [768, 225] width 12 height 12
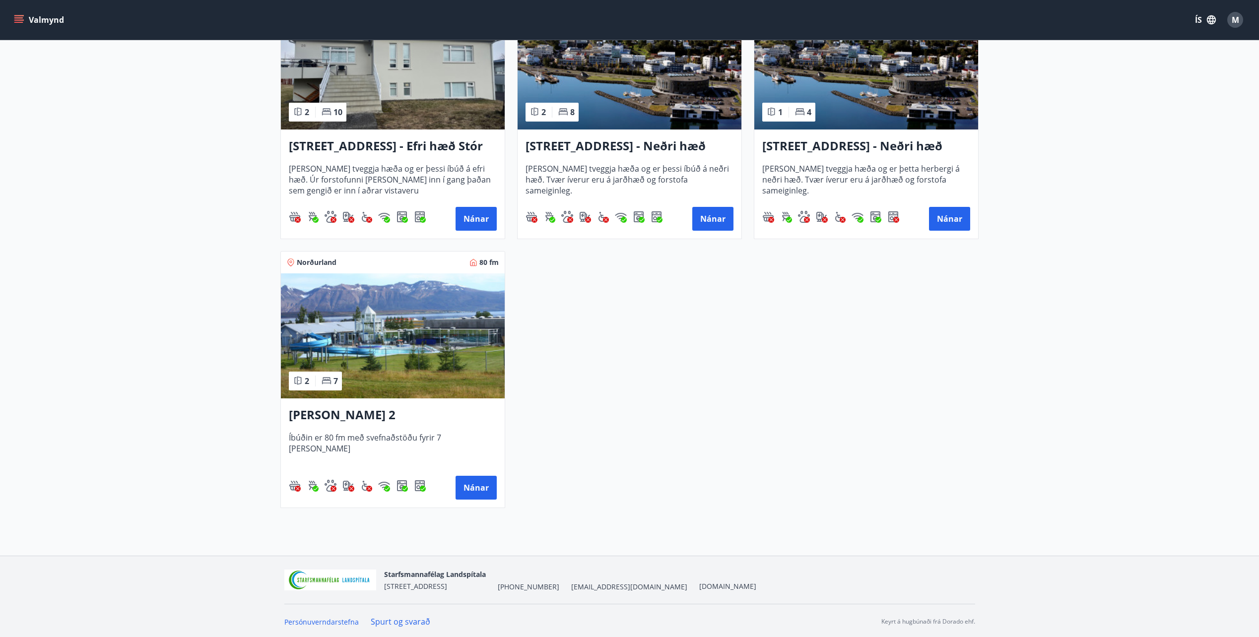
scroll to position [1324, 0]
